Goal: Entertainment & Leisure: Consume media (video, audio)

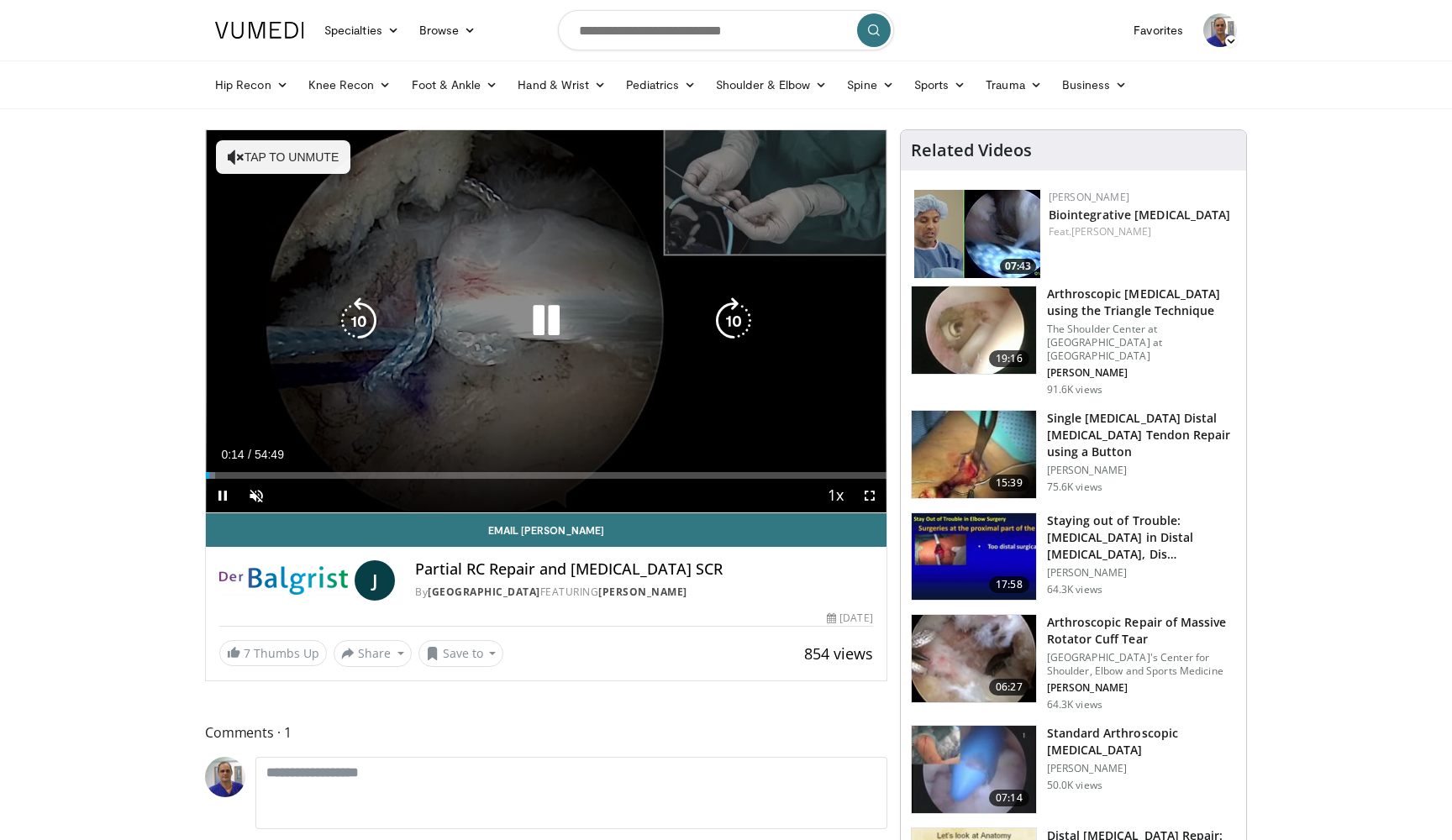
click at [254, 144] on button "Tap to unmute" at bounding box center [283, 157] width 135 height 33
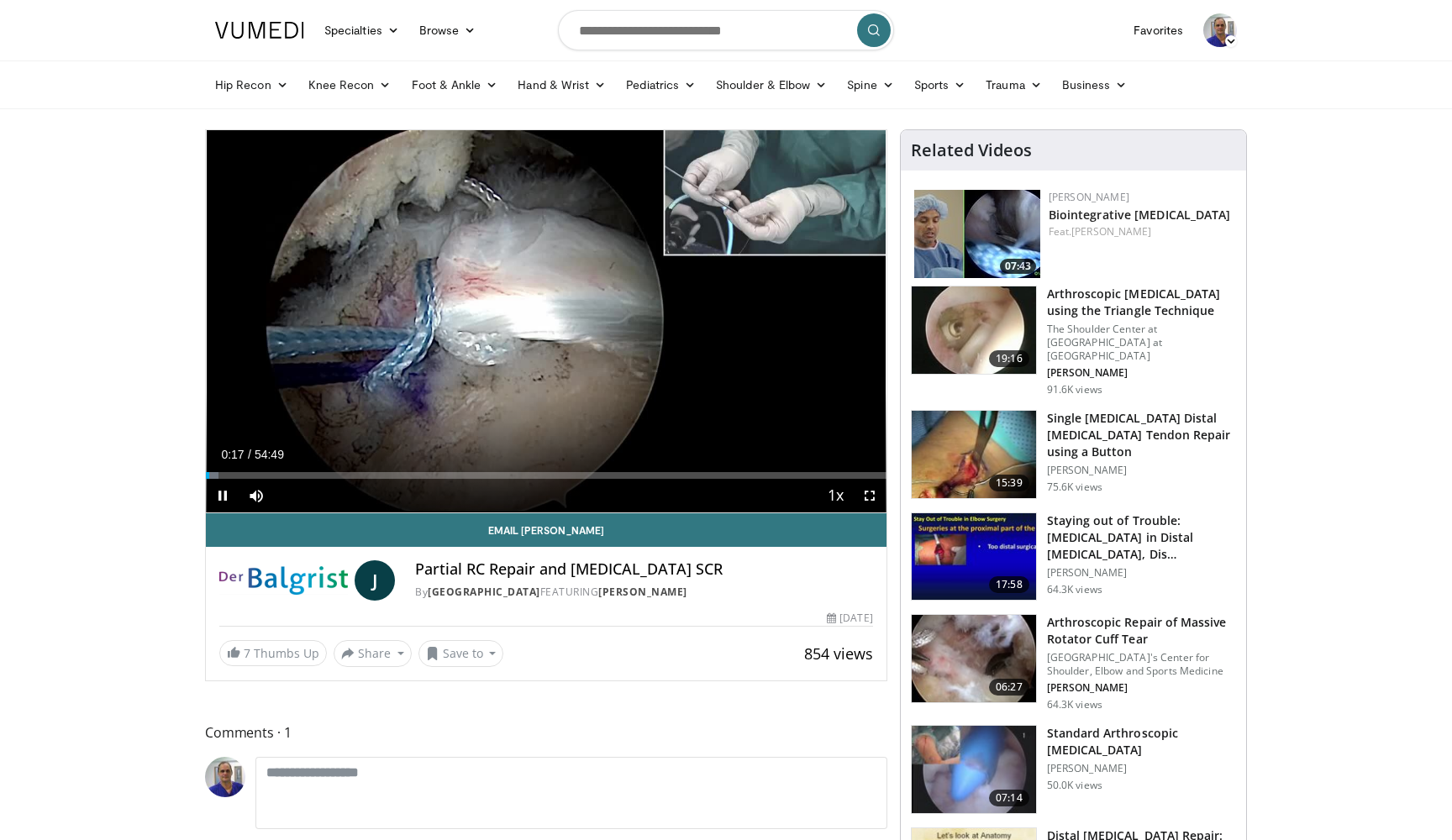
click at [866, 500] on span "Video Player" at bounding box center [870, 496] width 33 height 33
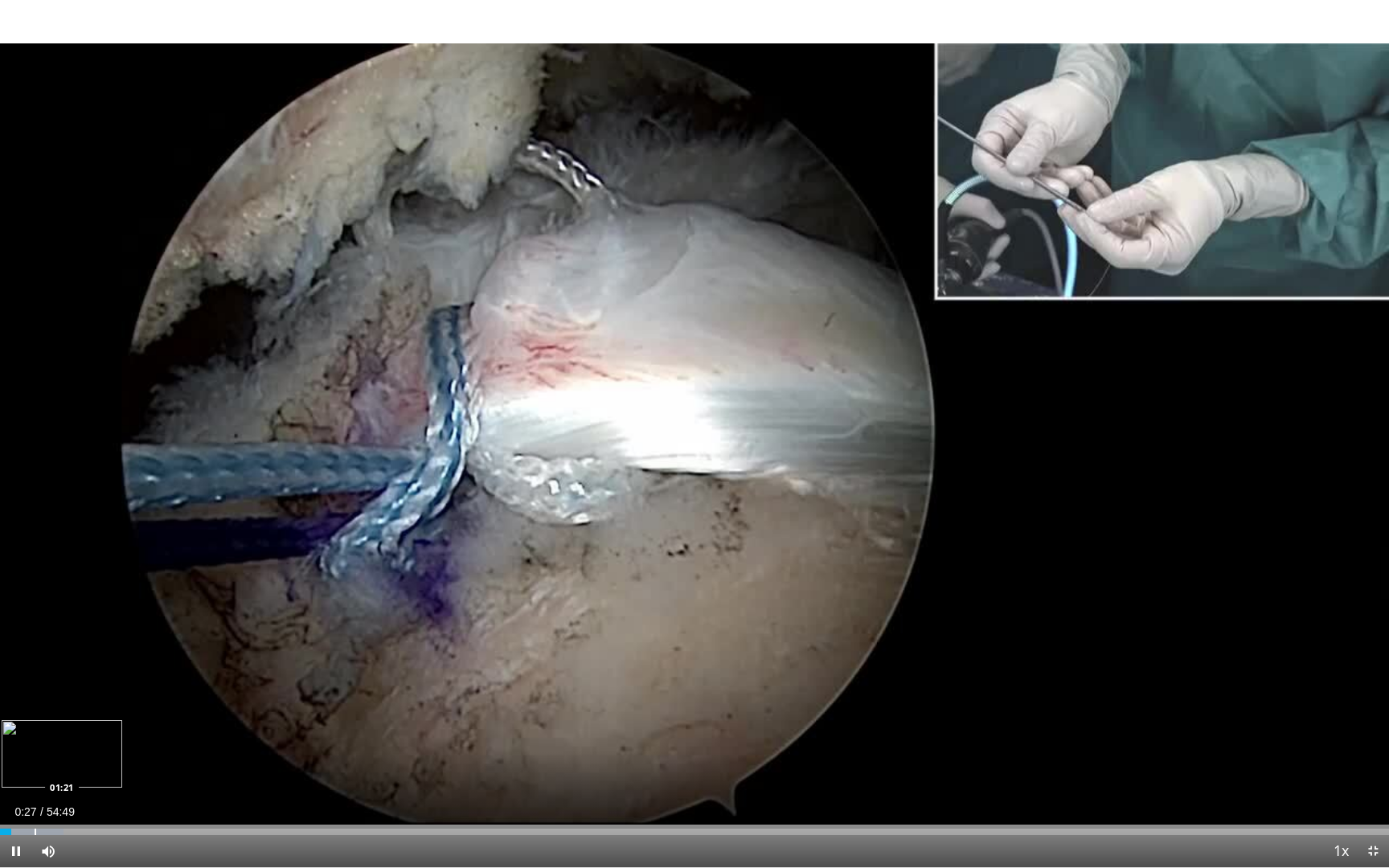
click at [34, 803] on div "Progress Bar" at bounding box center [35, 831] width 2 height 6
click at [81, 803] on div "Loaded : 5.08% 01:23 03:12" at bounding box center [694, 827] width 1389 height 15
click at [63, 803] on div "Progress Bar" at bounding box center [64, 831] width 2 height 6
click at [79, 803] on div "Progress Bar" at bounding box center [80, 831] width 2 height 6
click at [85, 803] on div "Loaded : 10.64% 03:14 03:19" at bounding box center [694, 827] width 1389 height 15
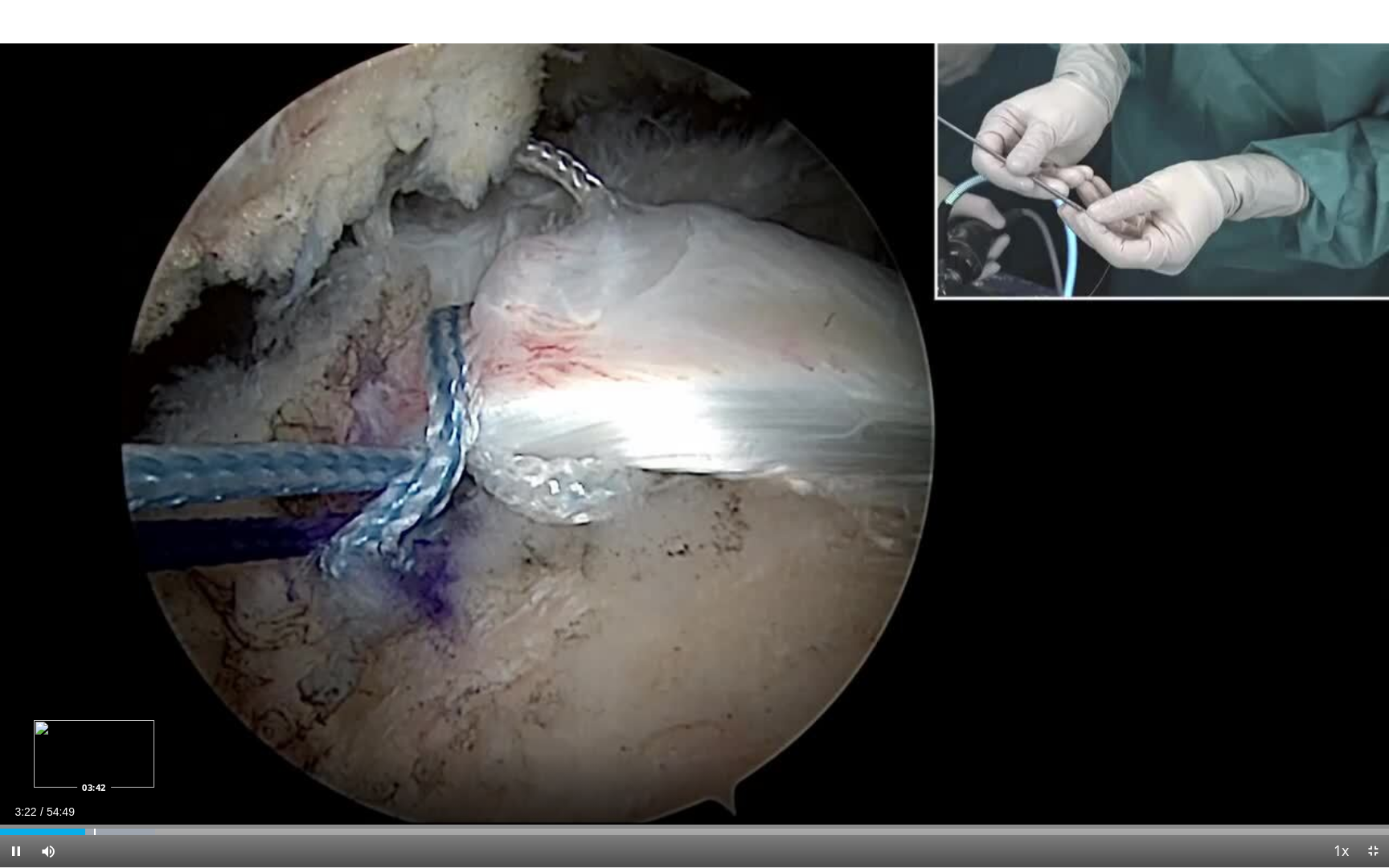
click at [96, 803] on div "Progress Bar" at bounding box center [95, 831] width 2 height 6
click at [129, 803] on div "Progress Bar" at bounding box center [130, 831] width 2 height 6
click at [153, 803] on div "Progress Bar" at bounding box center [152, 831] width 2 height 6
click at [178, 803] on div "Progress Bar" at bounding box center [179, 831] width 2 height 6
click at [204, 803] on div "Progress Bar" at bounding box center [203, 831] width 2 height 6
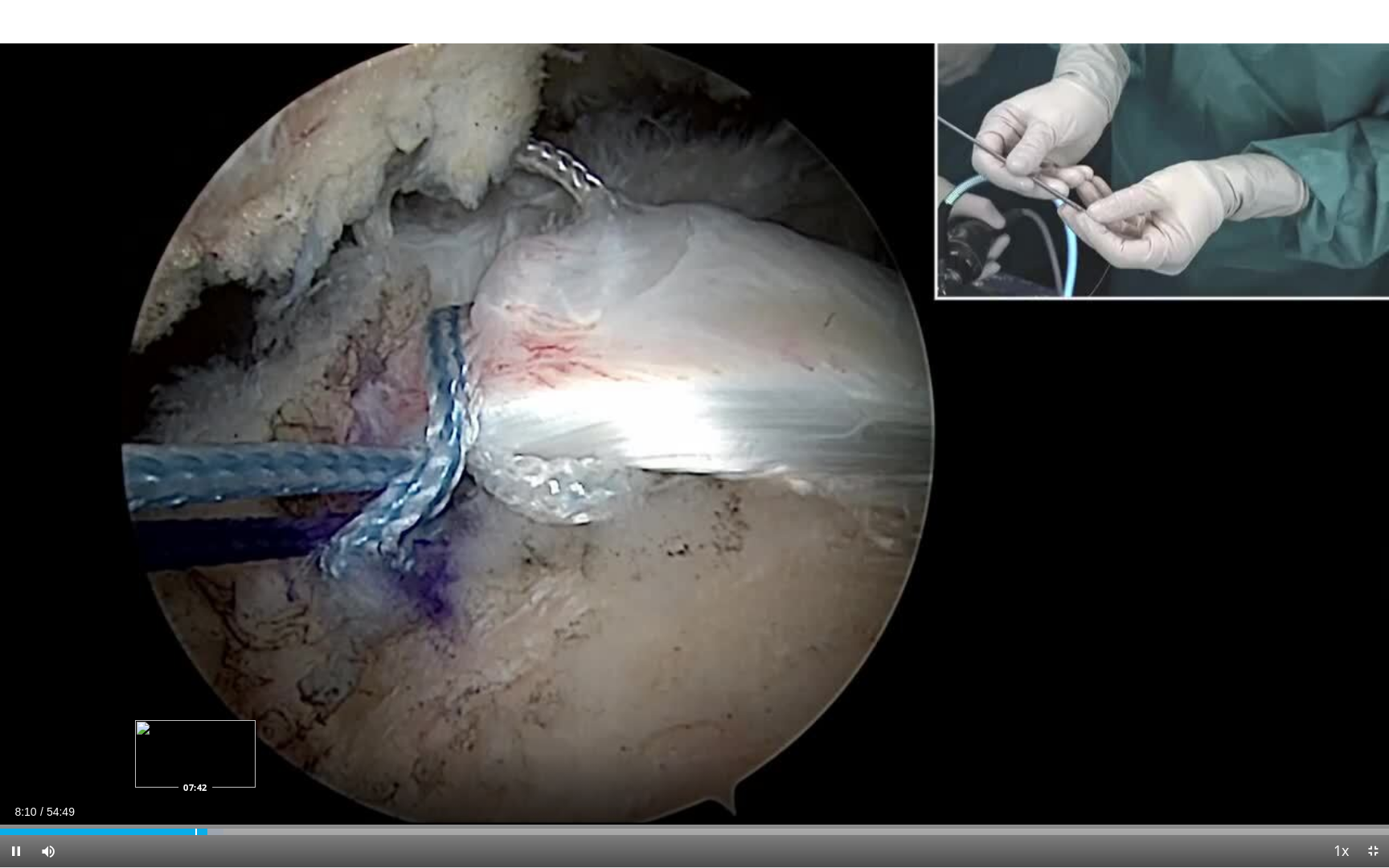
click at [196, 803] on div "Progress Bar" at bounding box center [197, 831] width 2 height 6
click at [182, 803] on div "Progress Bar" at bounding box center [183, 831] width 2 height 6
click at [20, 803] on span "Video Player" at bounding box center [16, 851] width 32 height 32
click at [13, 803] on span "Video Player" at bounding box center [16, 851] width 32 height 32
click at [495, 256] on div "10 seconds Tap to unmute" at bounding box center [694, 434] width 1389 height 867
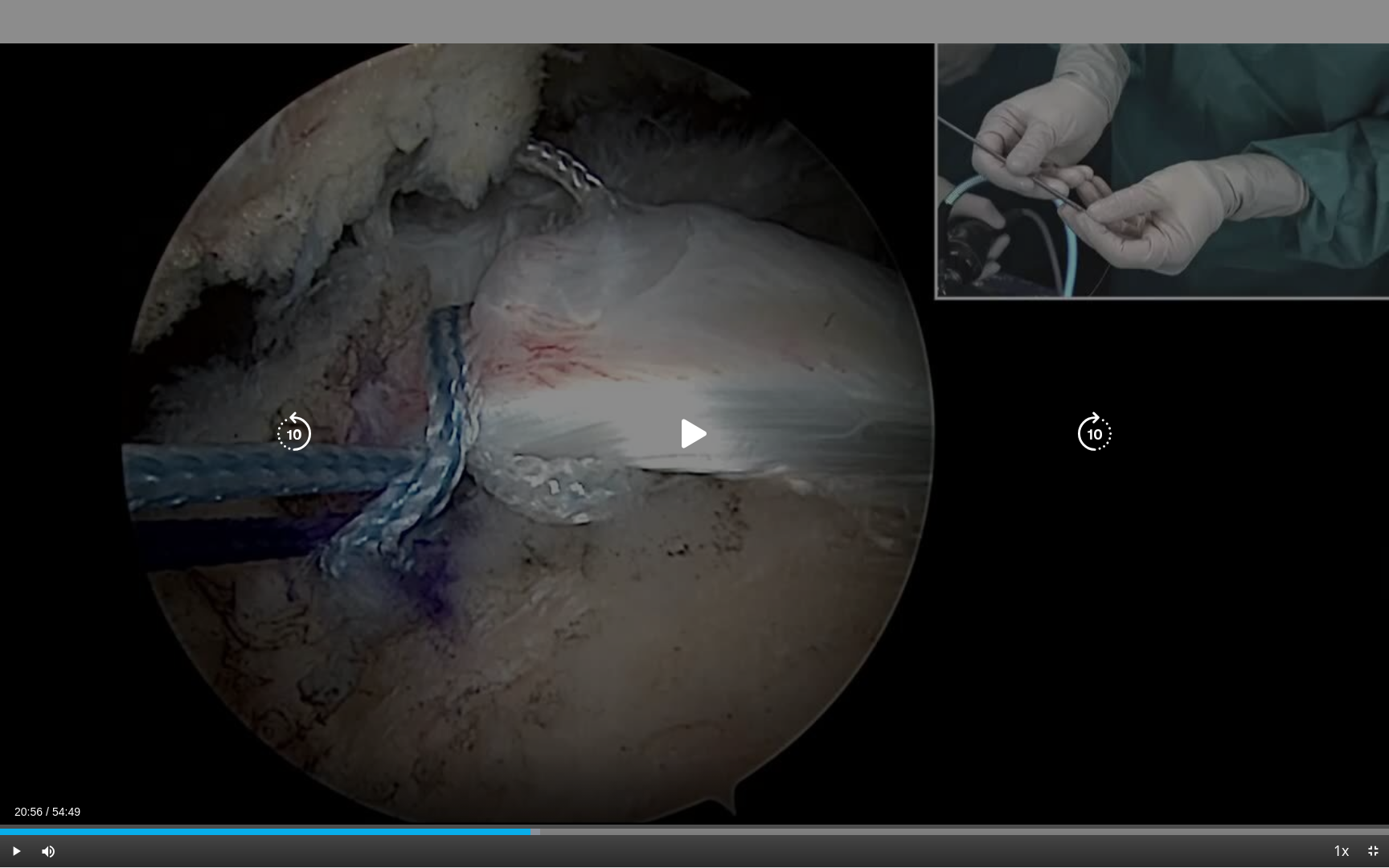
click at [690, 435] on icon "Video Player" at bounding box center [694, 434] width 45 height 45
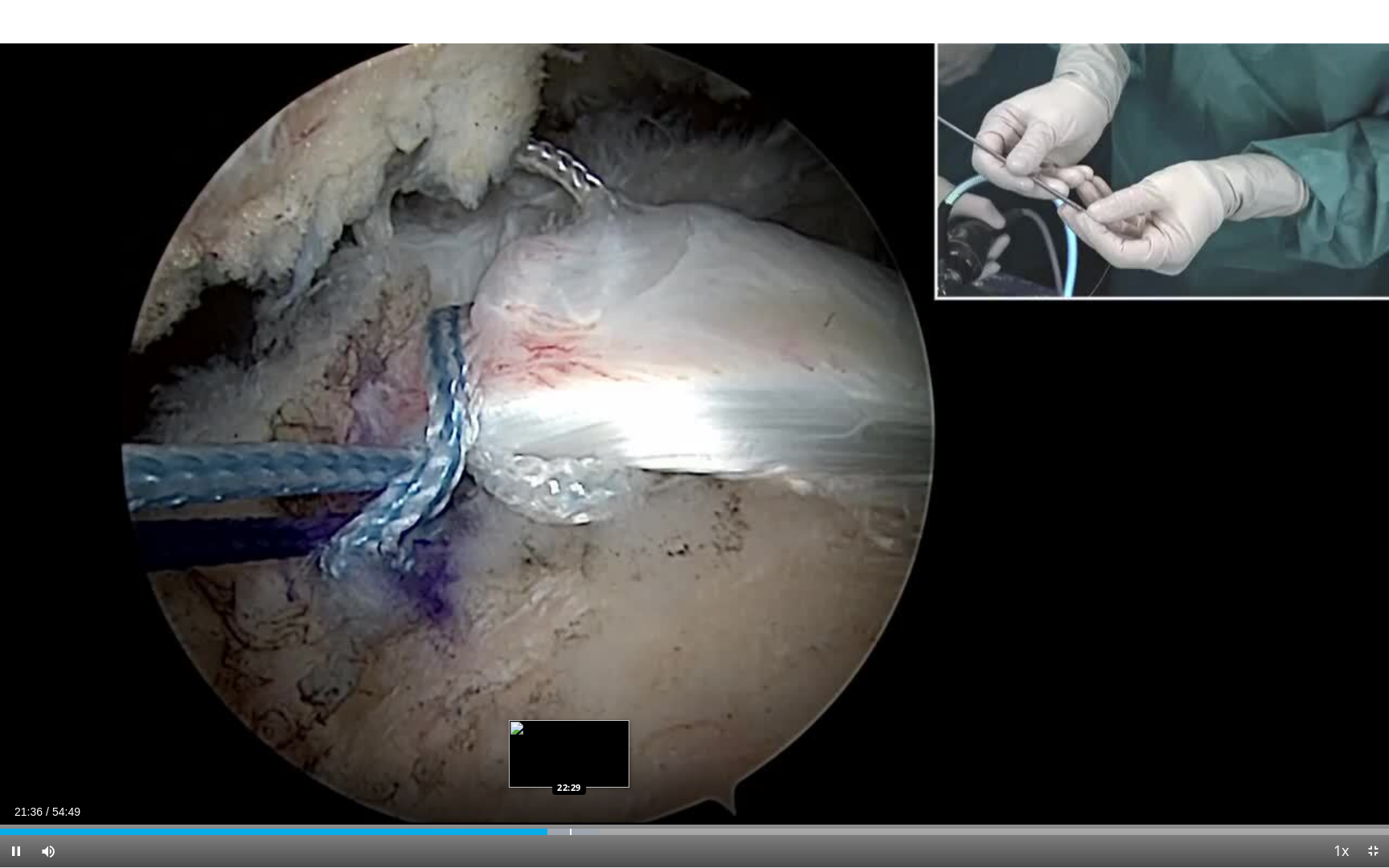
click at [570, 803] on div "Progress Bar" at bounding box center [571, 831] width 2 height 6
click at [591, 803] on div "Progress Bar" at bounding box center [592, 831] width 2 height 6
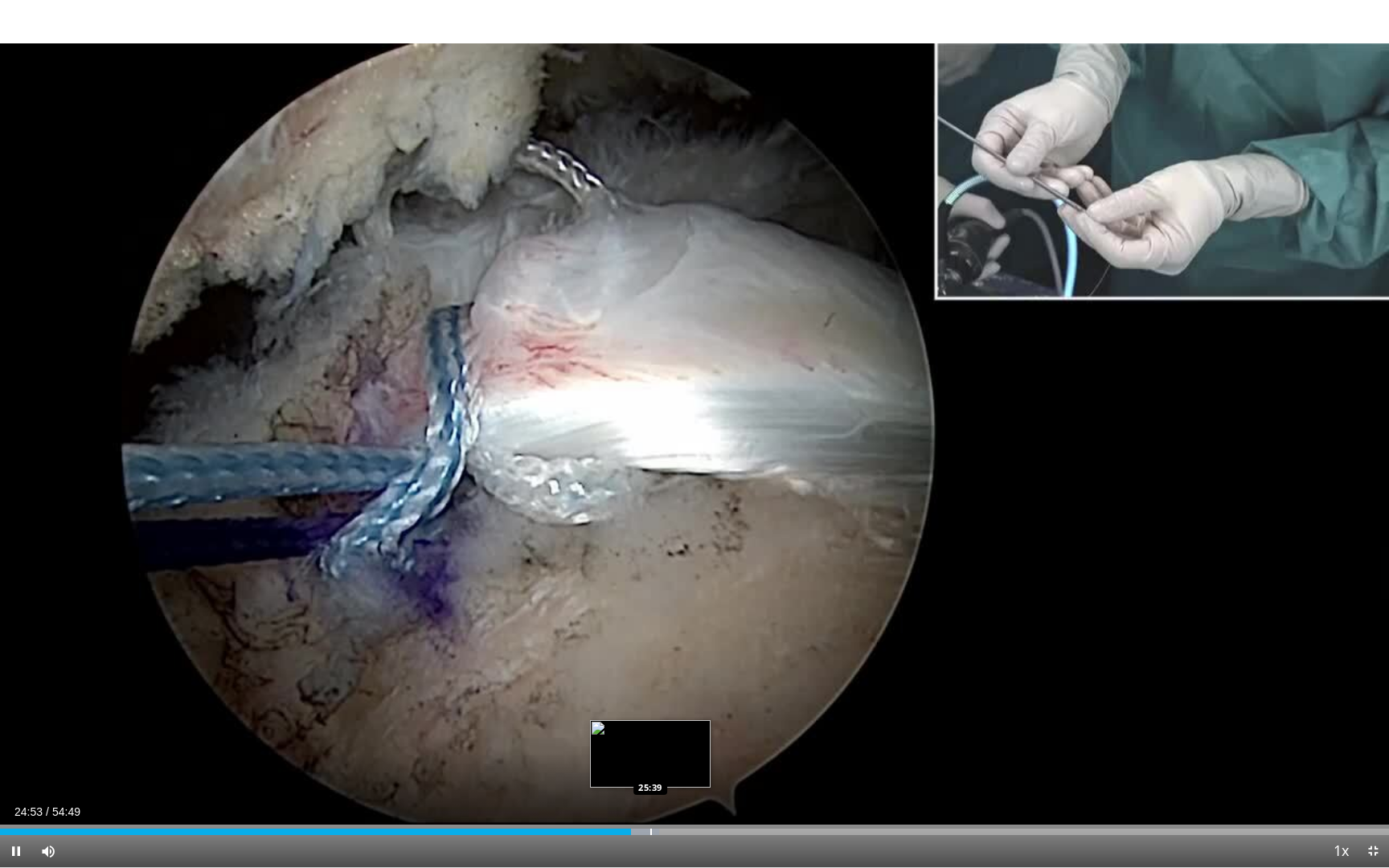
click at [650, 803] on div "Progress Bar" at bounding box center [651, 831] width 2 height 6
click at [685, 803] on div "Loaded : 51.68% 25:51 27:03" at bounding box center [694, 827] width 1389 height 15
click at [708, 803] on div "Progress Bar" at bounding box center [708, 831] width 2 height 6
click at [737, 803] on div "Loaded : 53.81% 27:56 29:03" at bounding box center [694, 827] width 1389 height 15
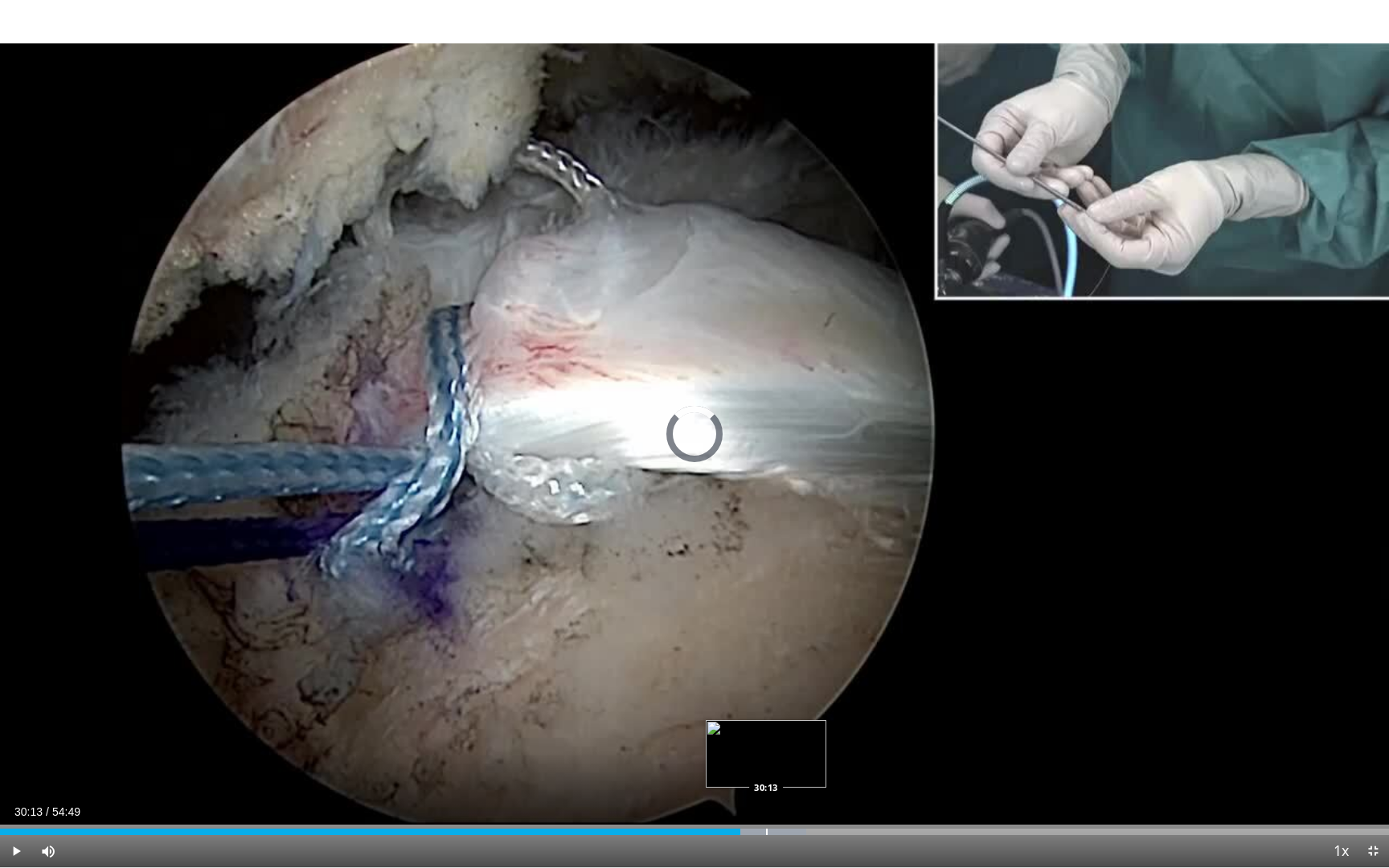
click at [766, 803] on div "Progress Bar" at bounding box center [767, 831] width 2 height 6
click at [754, 803] on div "Progress Bar" at bounding box center [754, 831] width 2 height 6
click at [769, 803] on div "Progress Bar" at bounding box center [770, 831] width 2 height 6
click at [792, 803] on div "Progress Bar" at bounding box center [793, 831] width 2 height 6
click at [809, 803] on div "Progress Bar" at bounding box center [810, 831] width 2 height 6
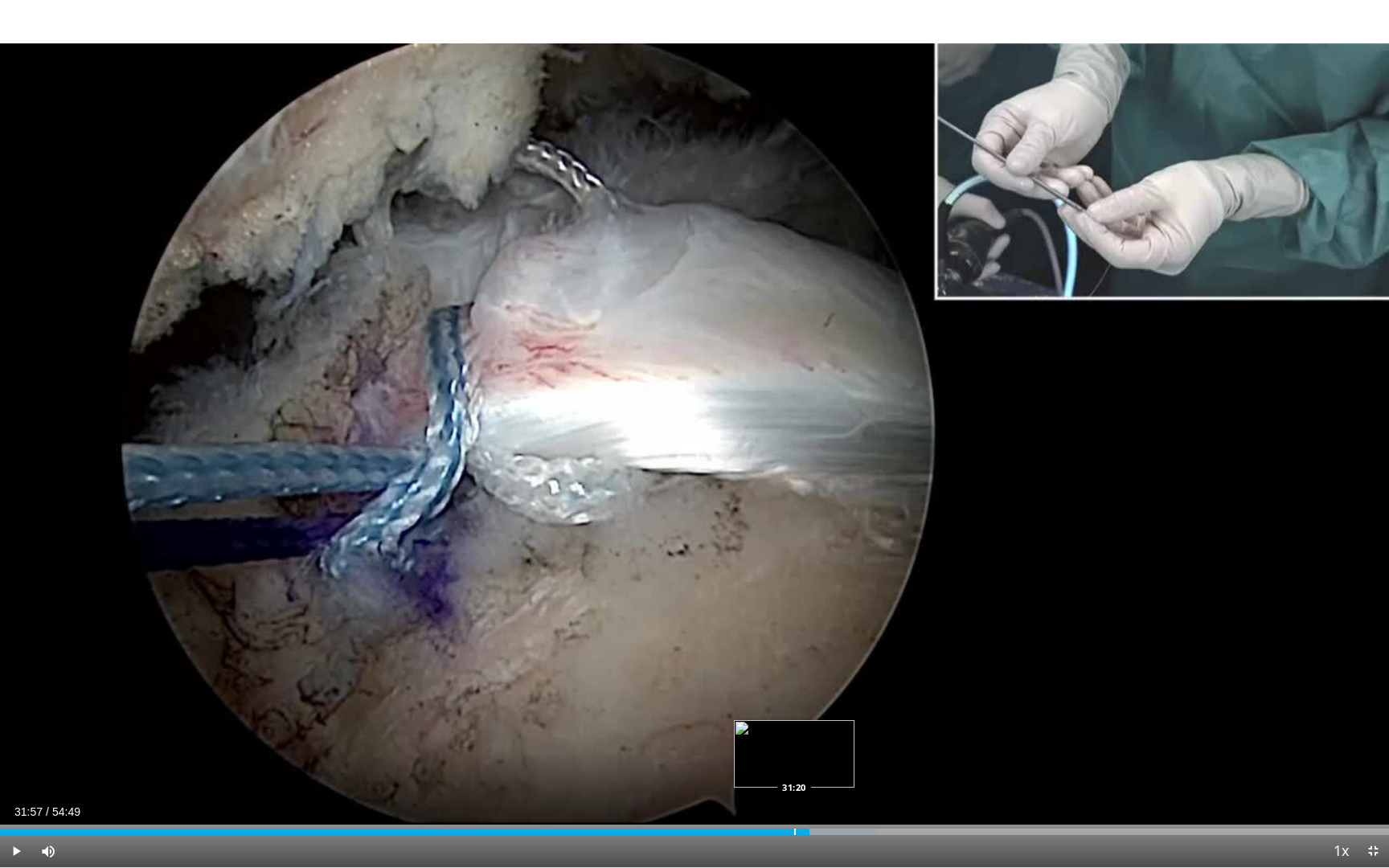
click at [794, 803] on div "Progress Bar" at bounding box center [795, 831] width 2 height 6
click at [818, 803] on div "Progress Bar" at bounding box center [819, 831] width 2 height 6
click at [807, 803] on div "Progress Bar" at bounding box center [808, 831] width 2 height 6
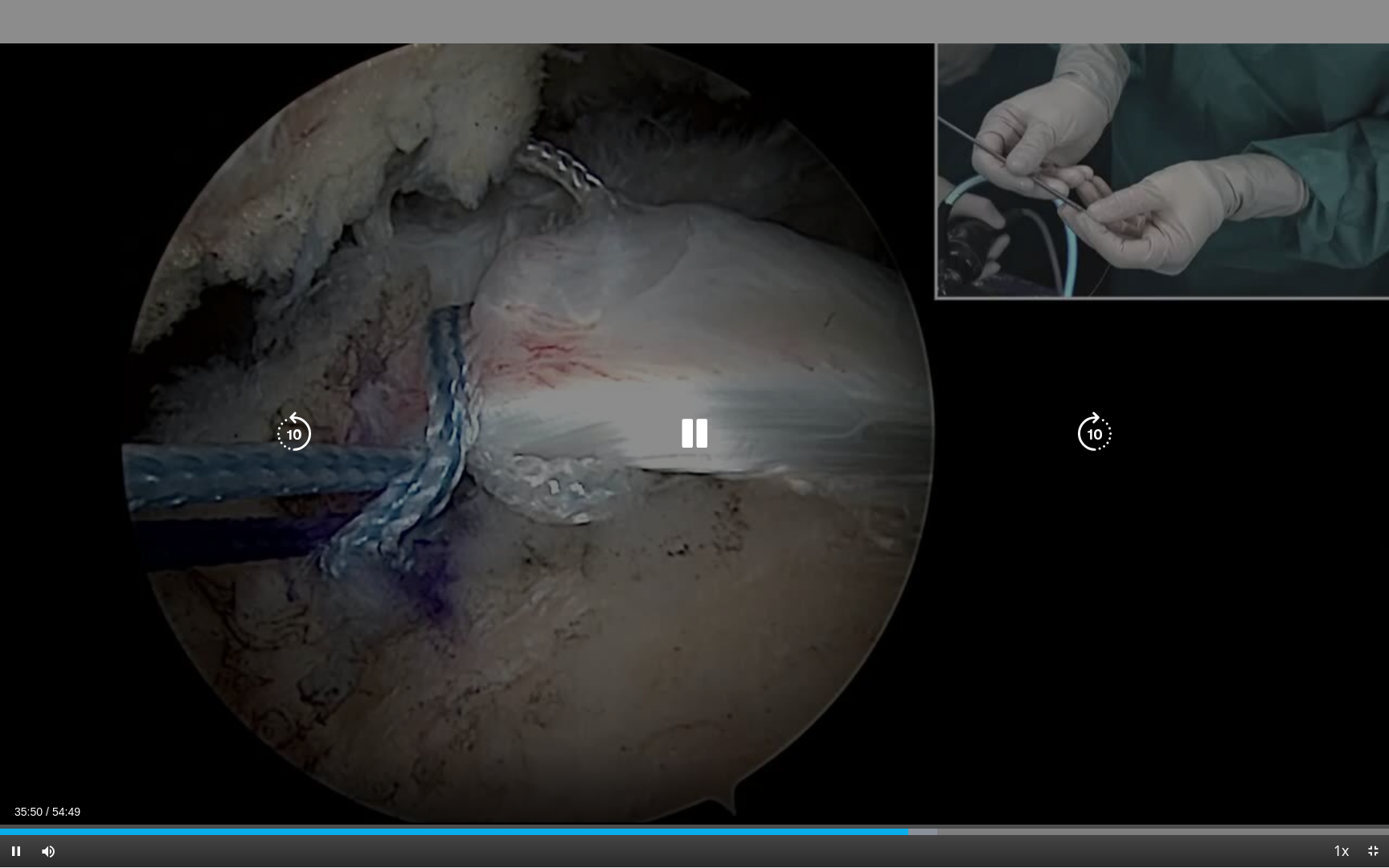
click at [722, 618] on div "10 seconds Tap to unmute" at bounding box center [694, 434] width 1389 height 867
